Goal: Find specific page/section: Find specific page/section

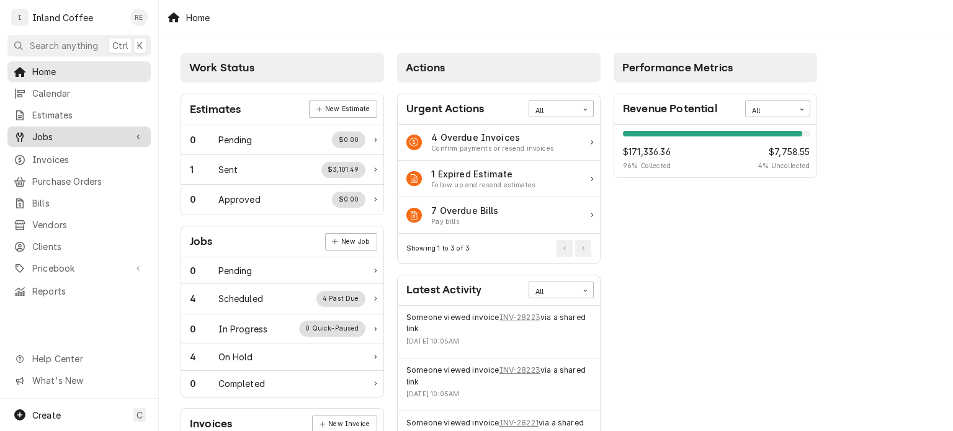
click at [38, 135] on span "Jobs" at bounding box center [79, 136] width 94 height 13
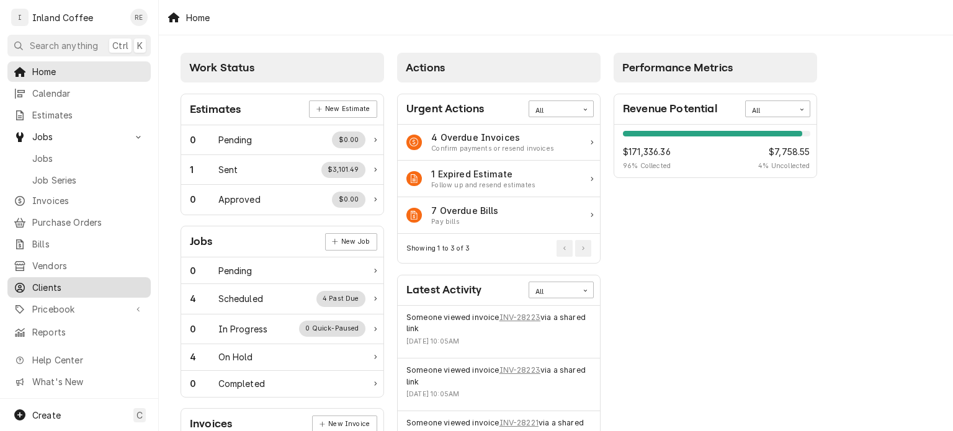
click at [41, 283] on span "Clients" at bounding box center [88, 287] width 112 height 13
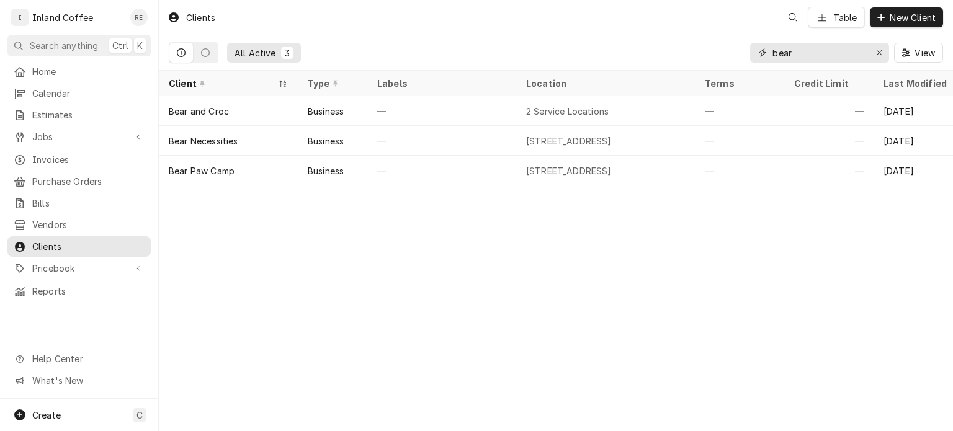
click at [837, 53] on input "bear" at bounding box center [818, 53] width 93 height 20
type input "b"
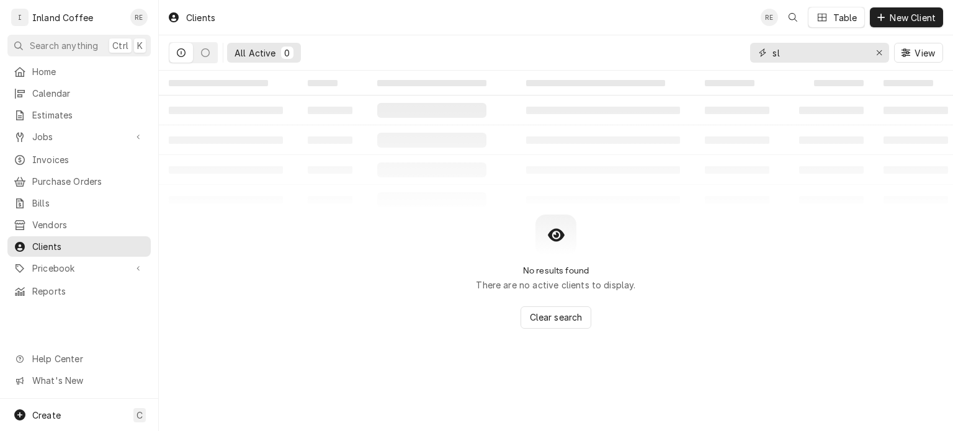
type input "s"
